Goal: Information Seeking & Learning: Learn about a topic

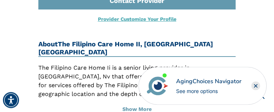
scroll to position [400, 0]
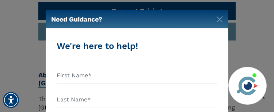
scroll to position [365, 0]
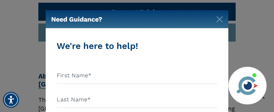
click at [267, 41] on div "Need Guidance? We're here to help! +1 An AgingChoices Guide will contact you to…" at bounding box center [137, 56] width 274 height 112
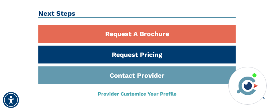
scroll to position [328, 0]
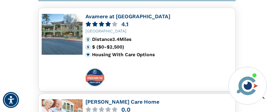
scroll to position [622, 0]
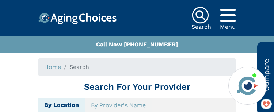
type input "[GEOGRAPHIC_DATA][US_STATE]"
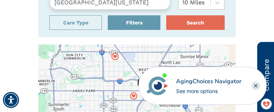
scroll to position [135, 0]
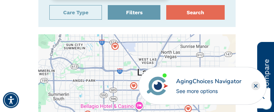
click at [258, 90] on rect "Close" at bounding box center [255, 85] width 9 height 9
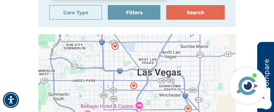
click at [265, 105] on div "AgingChoices Navigator See more options" at bounding box center [247, 86] width 38 height 38
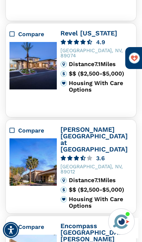
scroll to position [851, 0]
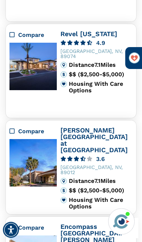
click at [103, 49] on div "Henderson, NV, 89074" at bounding box center [97, 54] width 72 height 10
click at [103, 71] on div "$$ ($2,500-$5,000)" at bounding box center [101, 74] width 64 height 7
click at [100, 81] on div "Housing With Care Options" at bounding box center [101, 87] width 64 height 13
click at [140, 59] on img at bounding box center [134, 58] width 11 height 11
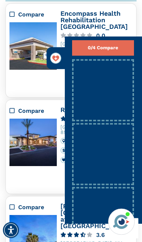
scroll to position [775, 0]
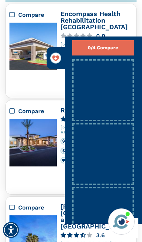
click at [134, 42] on button "0/4 Compare" at bounding box center [103, 47] width 62 height 15
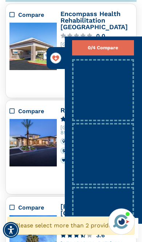
click at [128, 45] on button "0/4 Compare" at bounding box center [103, 47] width 62 height 15
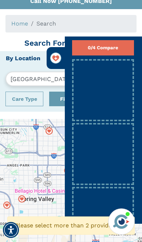
scroll to position [0, 0]
